Goal: Find specific page/section: Find specific page/section

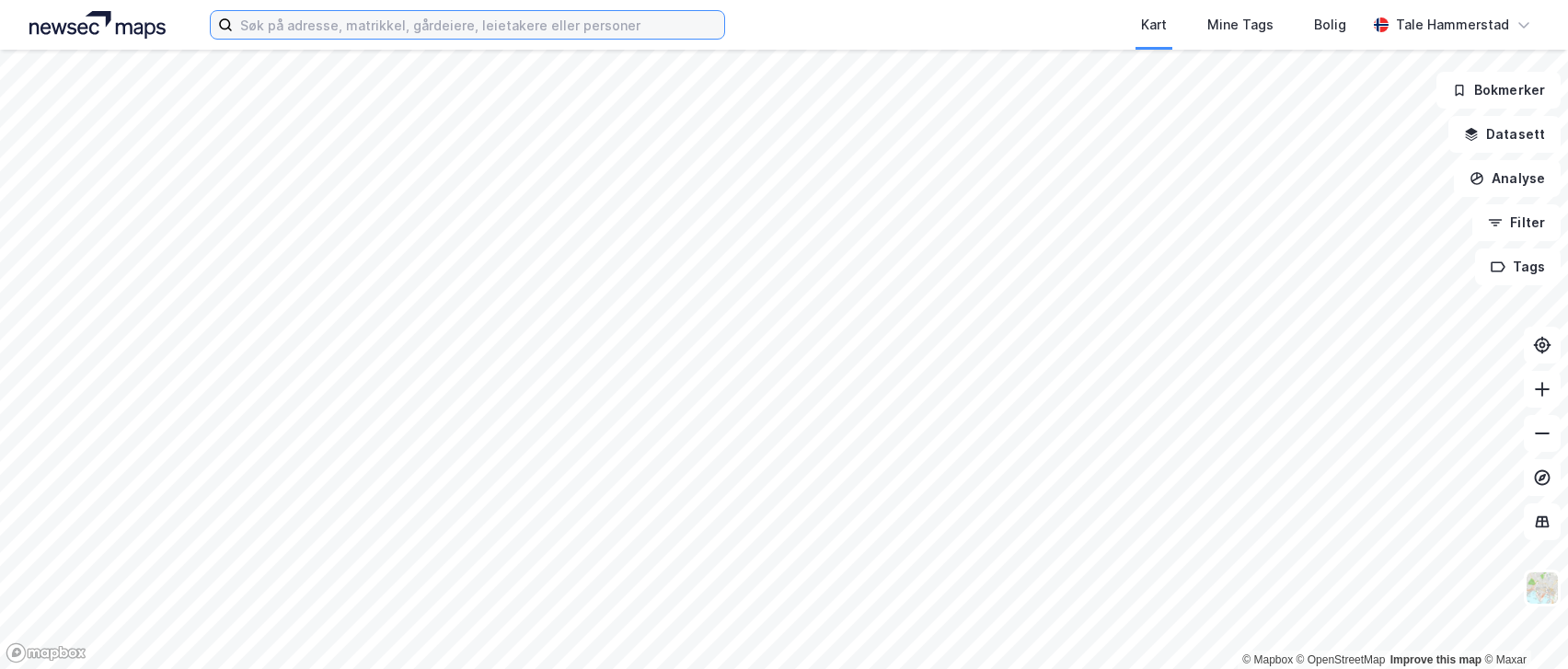
click at [293, 23] on input at bounding box center [478, 24] width 491 height 28
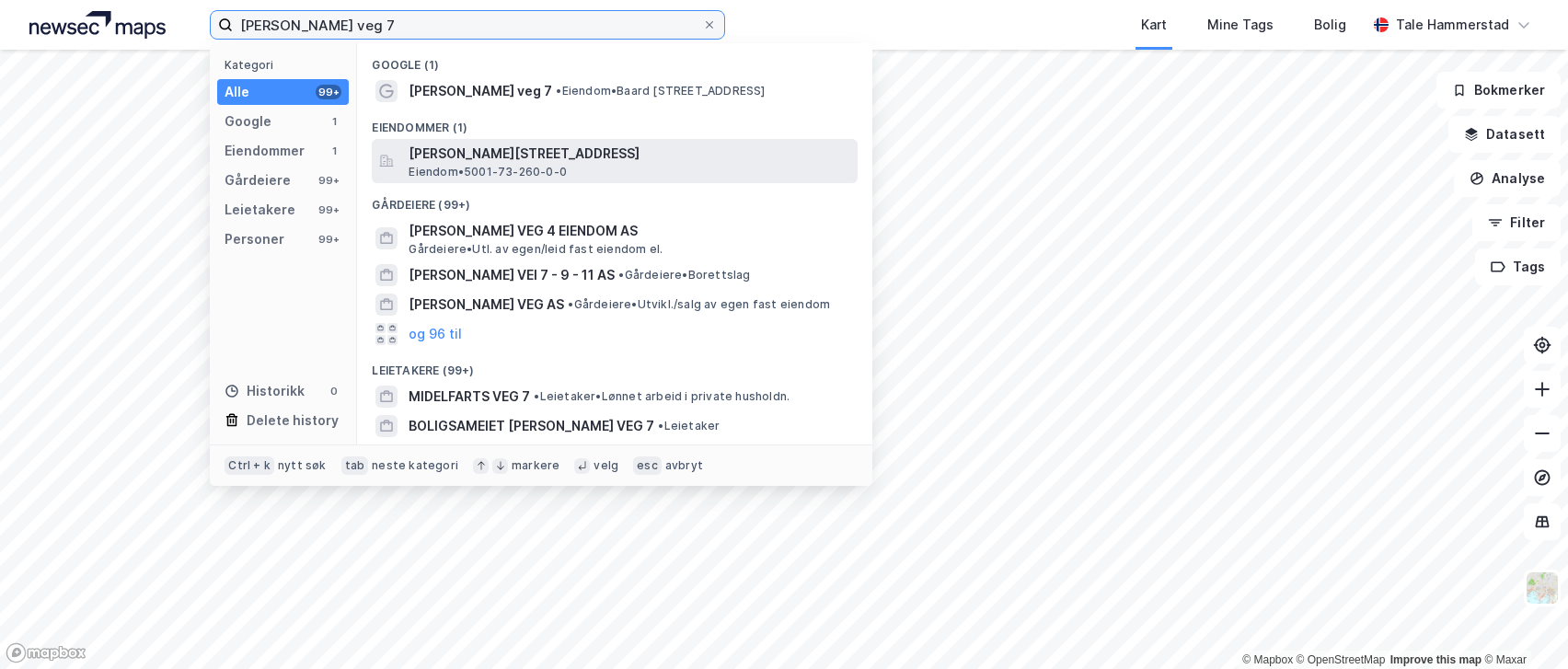
type input "[PERSON_NAME] veg 7"
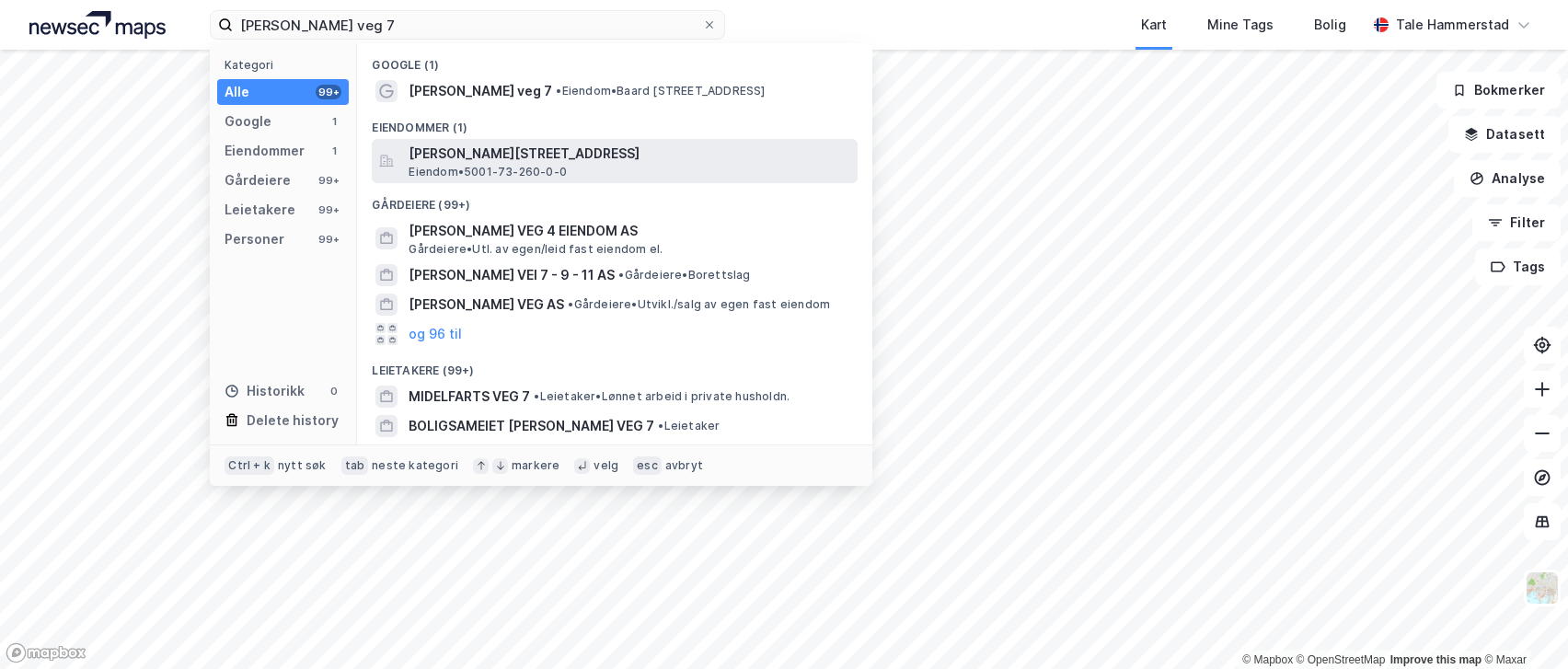
click at [592, 170] on div "[PERSON_NAME][STREET_ADDRESS] Eiendom • 5001-73-260-0-0" at bounding box center [631, 161] width 446 height 37
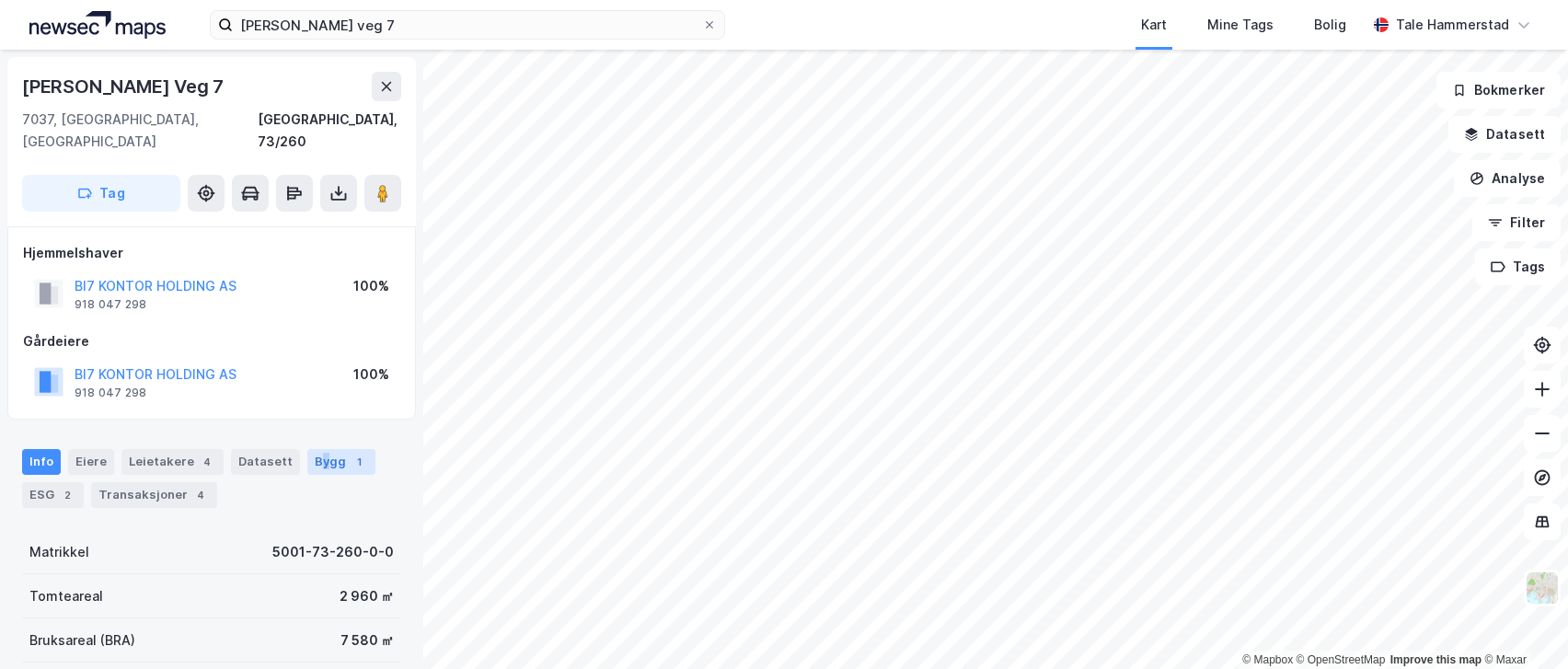
click at [312, 449] on div "Bygg 1" at bounding box center [342, 461] width 69 height 26
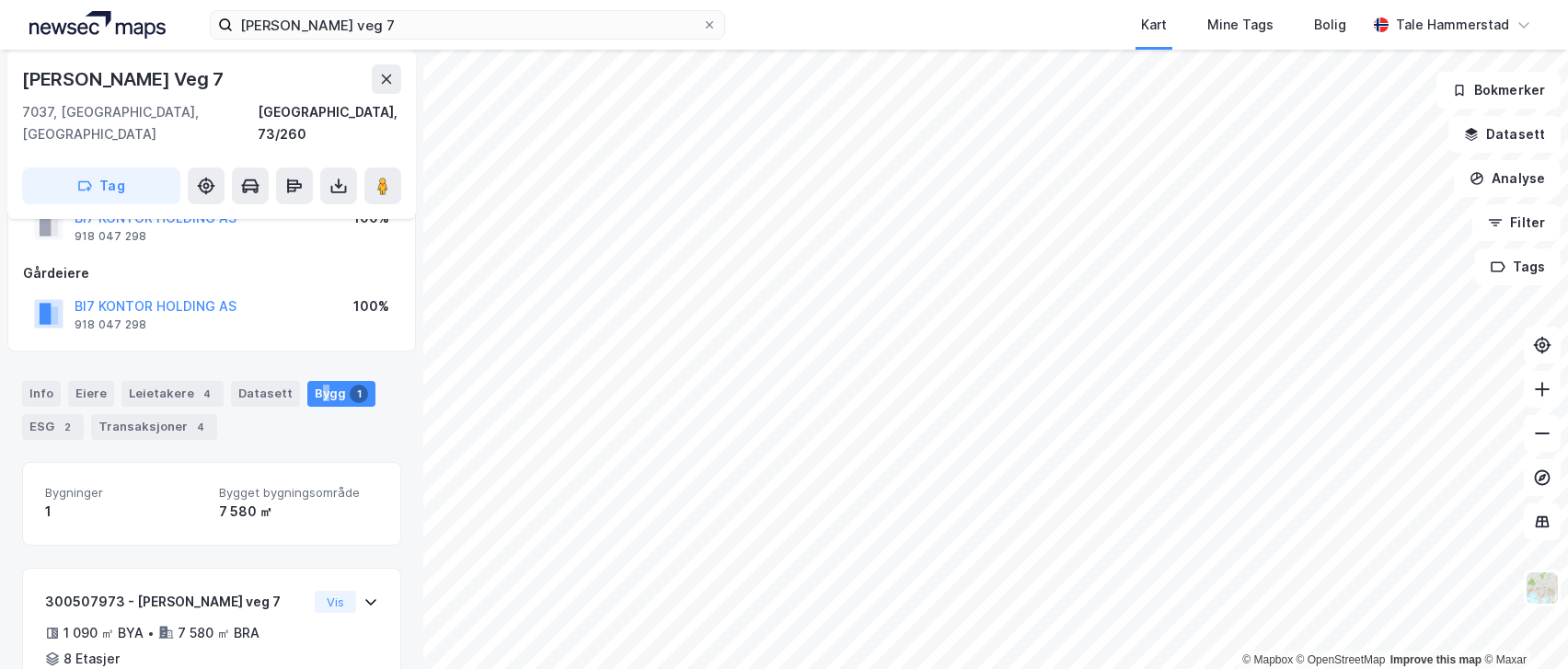
scroll to position [151, 0]
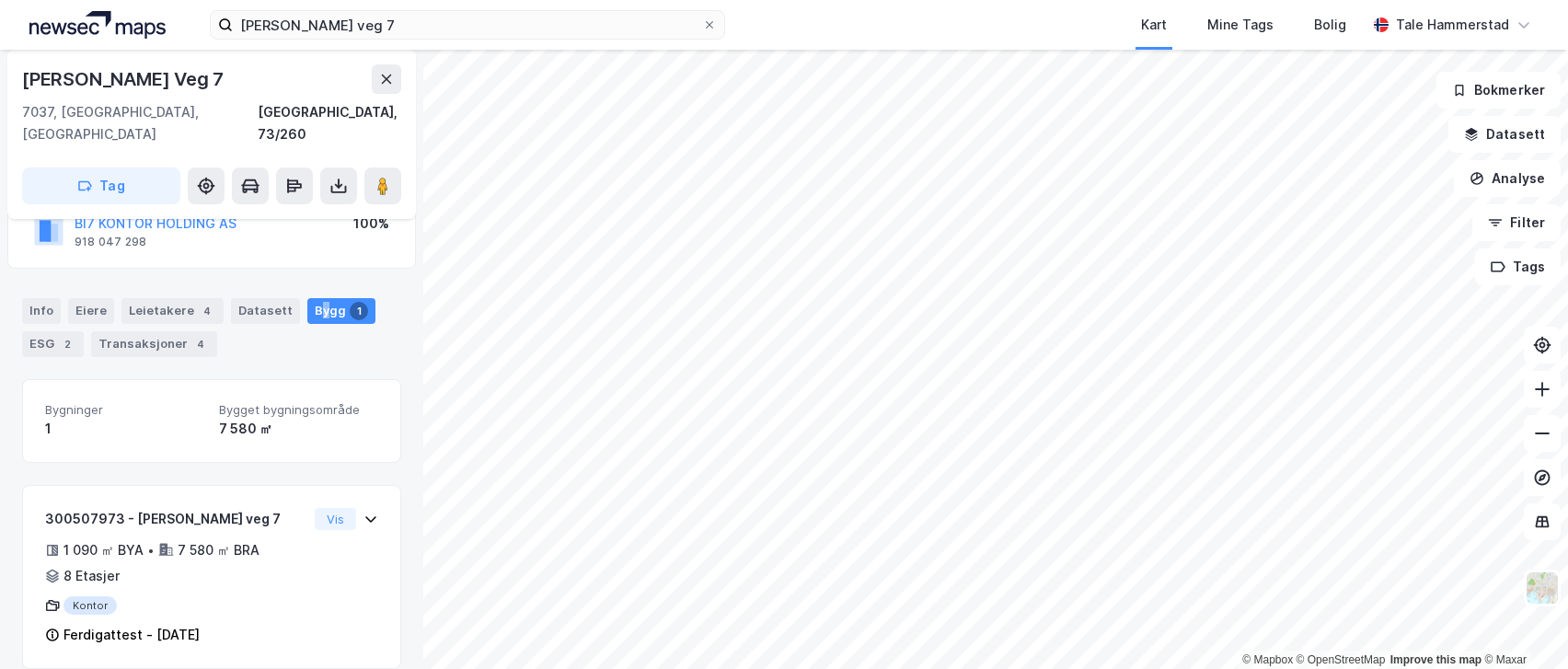
click at [317, 298] on div "Bygg 1" at bounding box center [342, 311] width 69 height 26
